Goal: Information Seeking & Learning: Learn about a topic

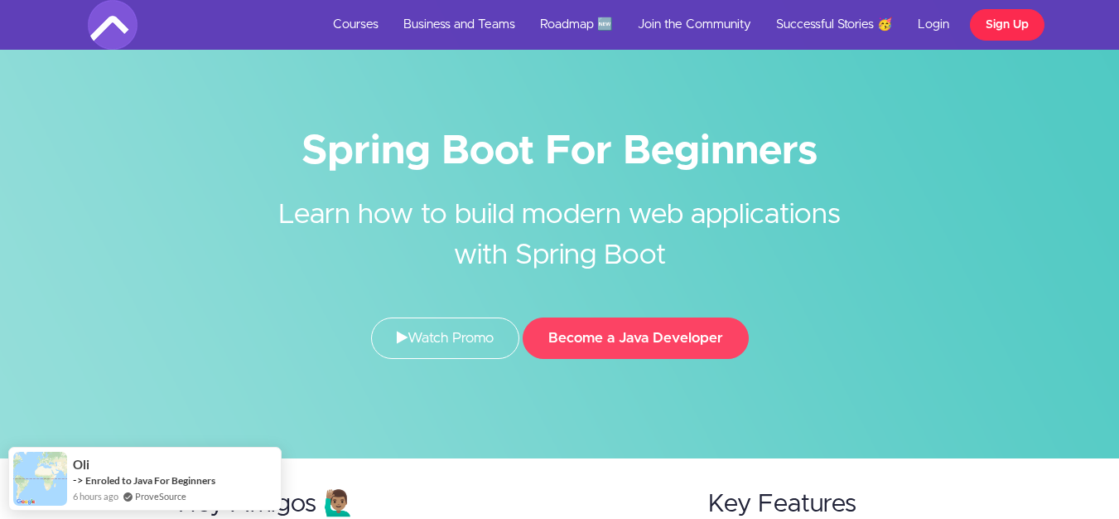
click at [1006, 28] on link "Sign Up" at bounding box center [1007, 24] width 75 height 31
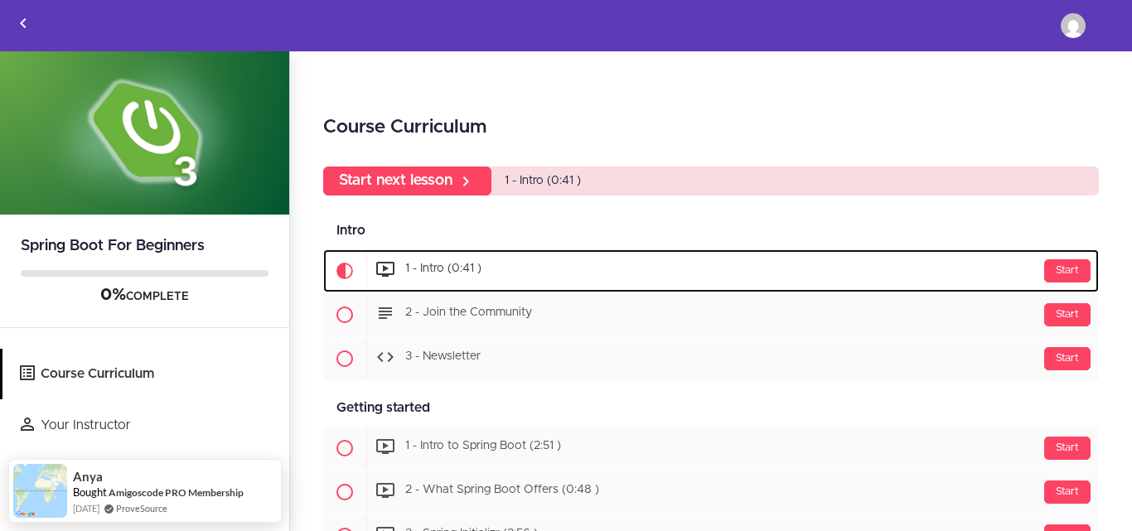
click at [487, 256] on div "Start 1 - Intro (0:41 )" at bounding box center [732, 271] width 732 height 40
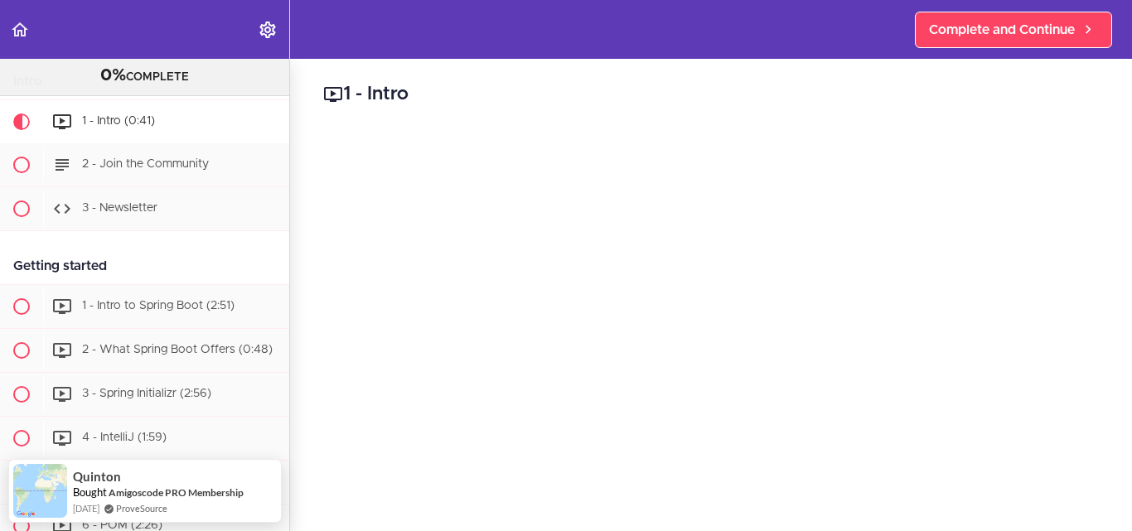
scroll to position [122, 0]
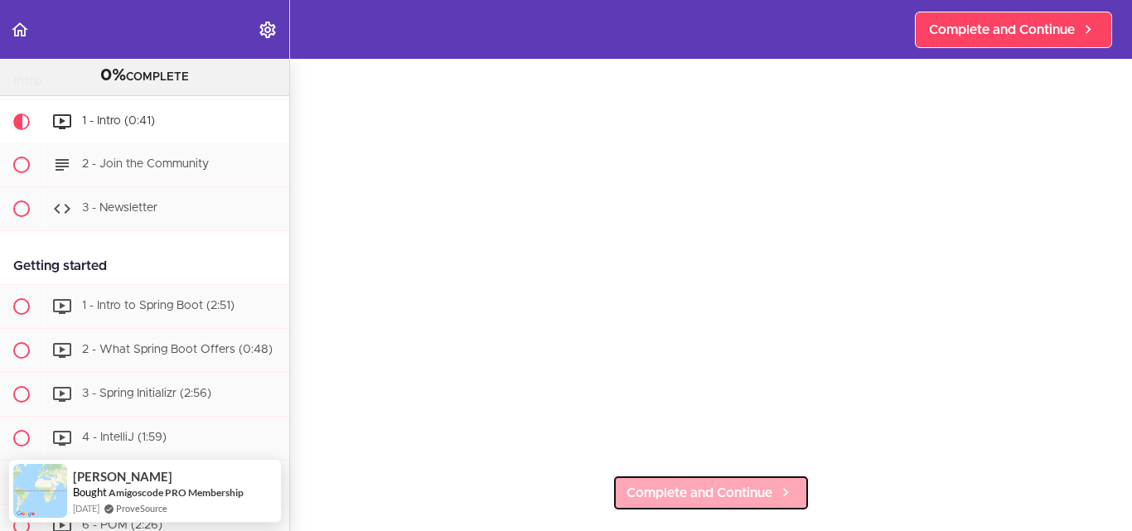
click at [726, 483] on span "Complete and Continue" at bounding box center [699, 493] width 146 height 20
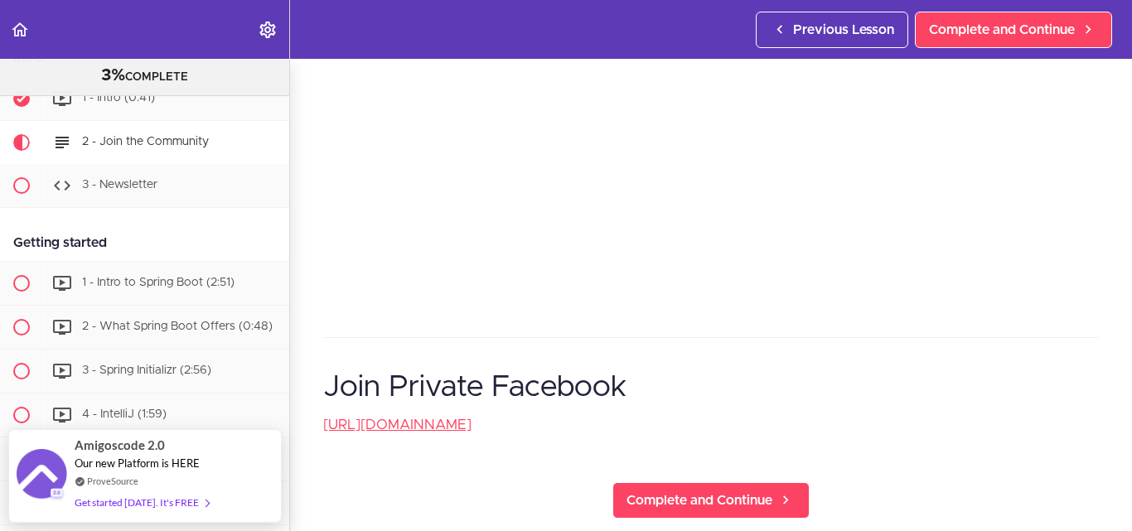
scroll to position [497, 0]
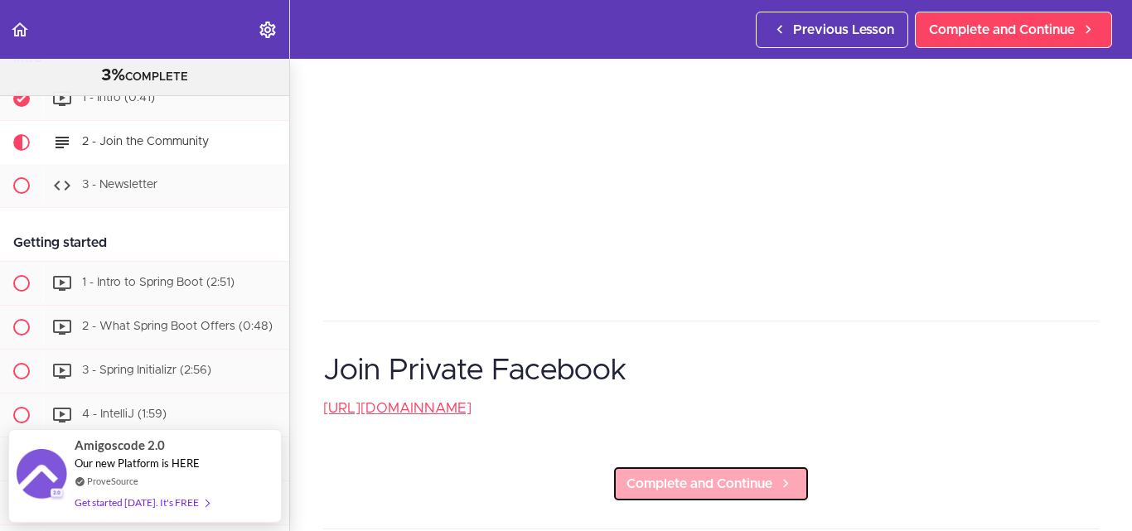
click at [697, 484] on span "Complete and Continue" at bounding box center [699, 484] width 146 height 20
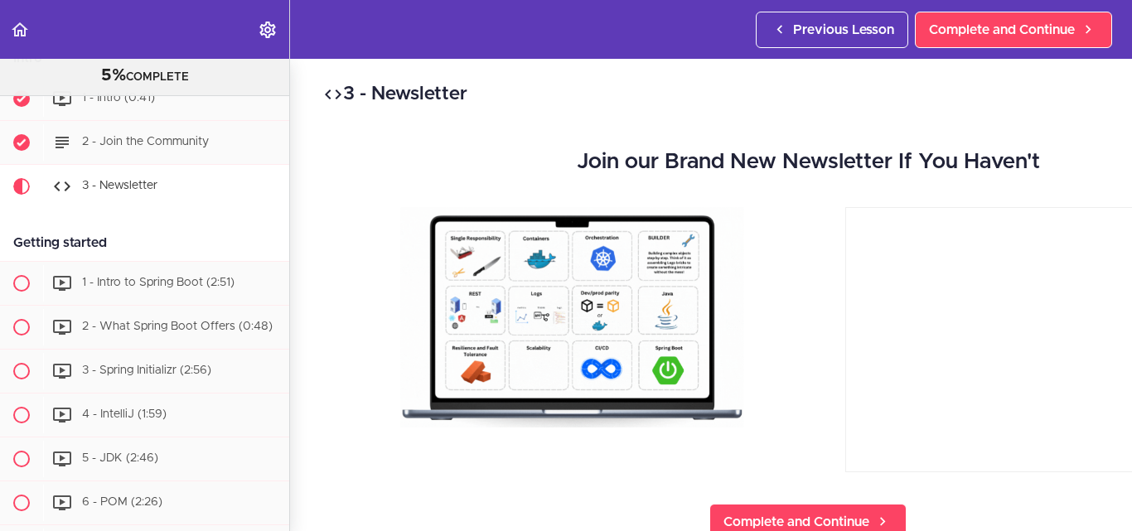
scroll to position [176, 0]
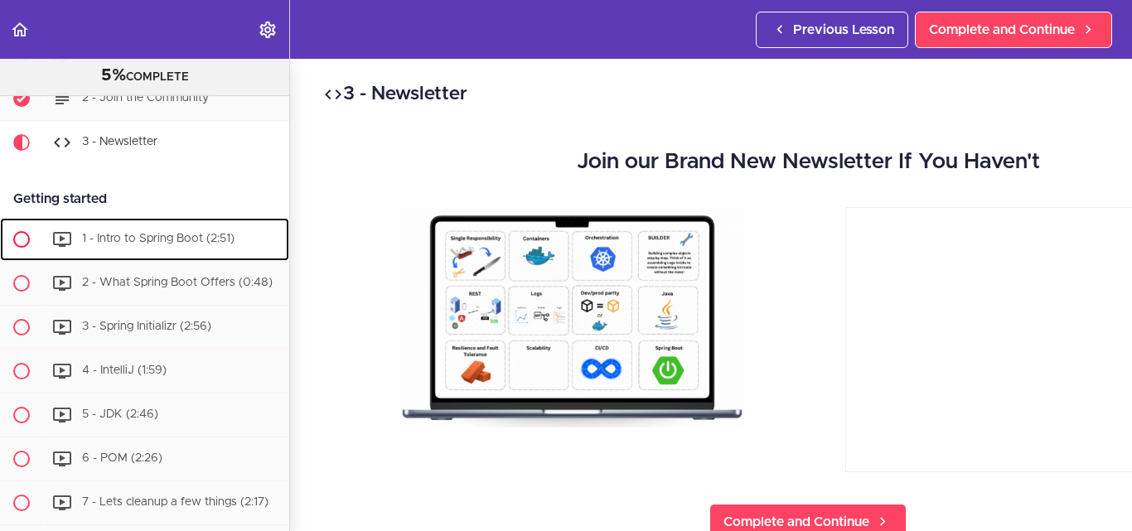
click at [126, 234] on span "1 - Intro to Spring Boot (2:51)" at bounding box center [158, 239] width 152 height 12
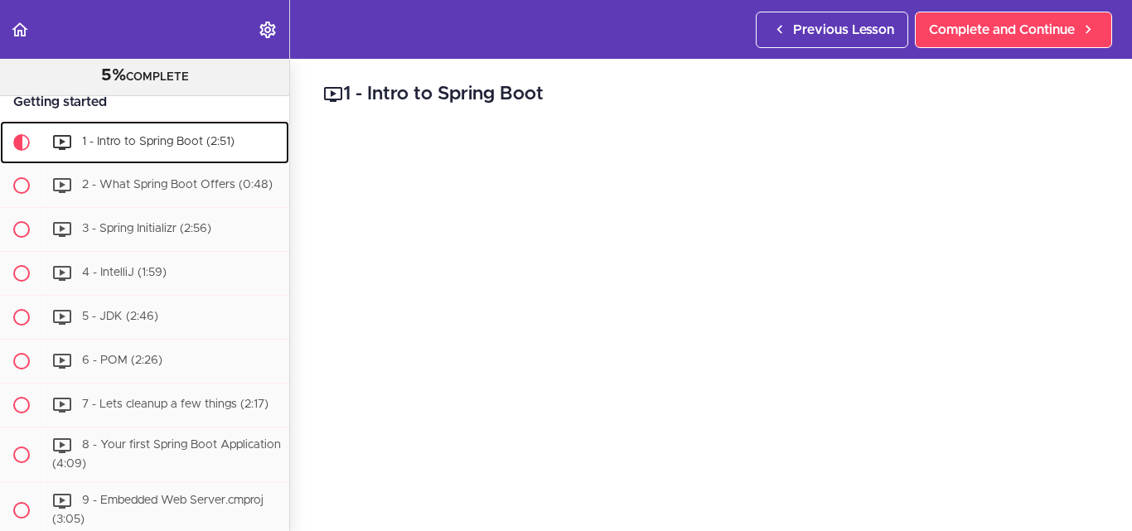
scroll to position [2, 0]
